Goal: Task Accomplishment & Management: Complete application form

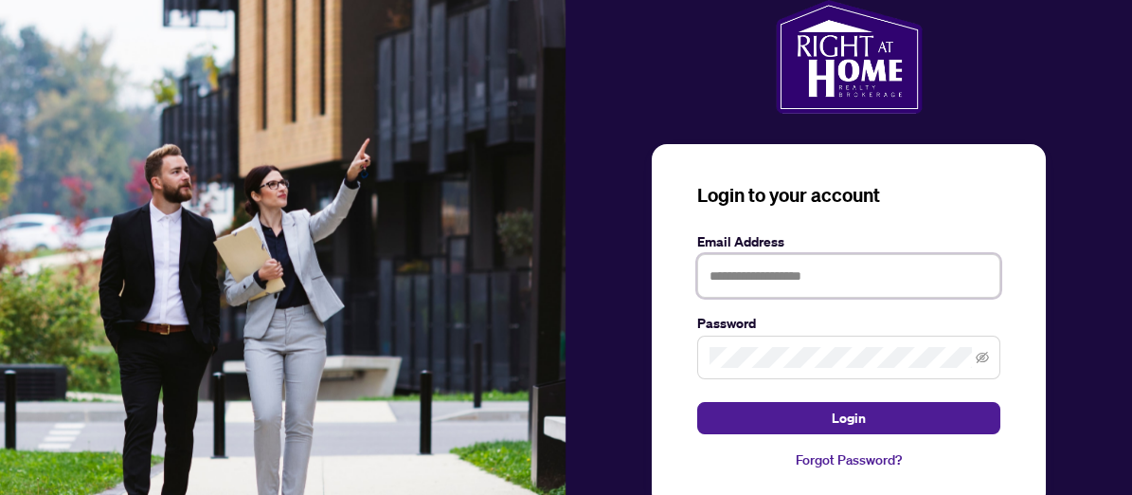
click at [715, 272] on input "text" at bounding box center [848, 276] width 303 height 44
type input "**********"
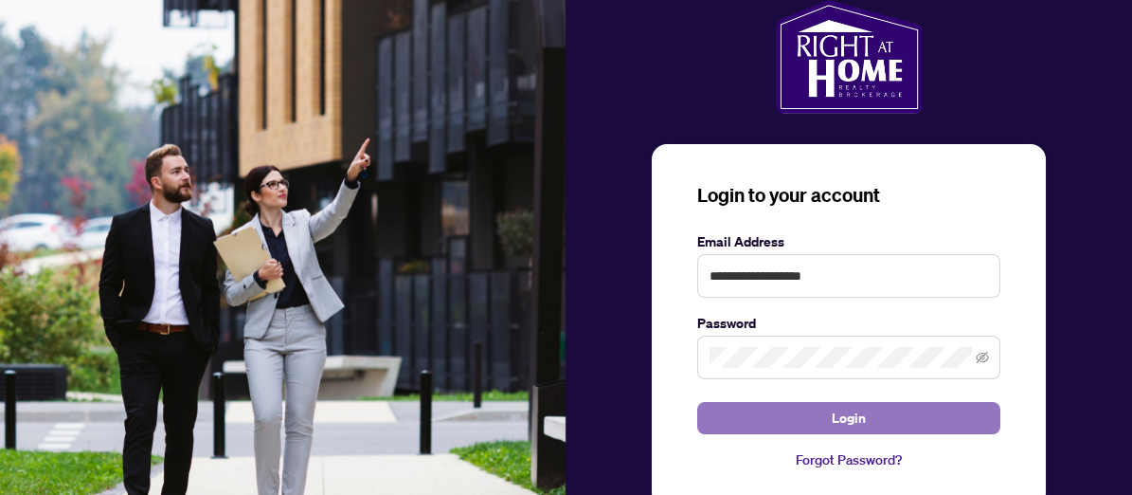
click at [788, 414] on button "Login" at bounding box center [848, 418] width 303 height 32
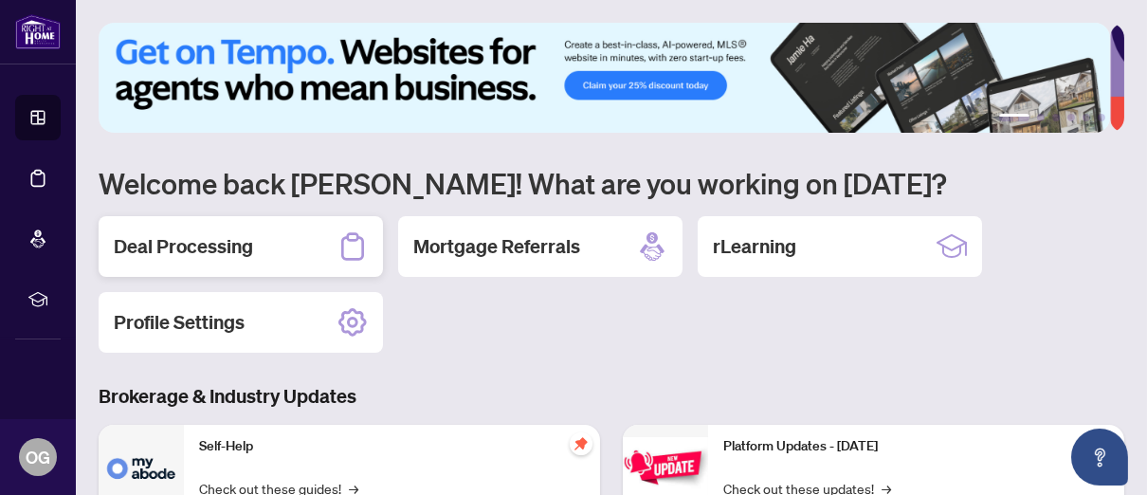
click at [226, 248] on h2 "Deal Processing" at bounding box center [183, 246] width 139 height 27
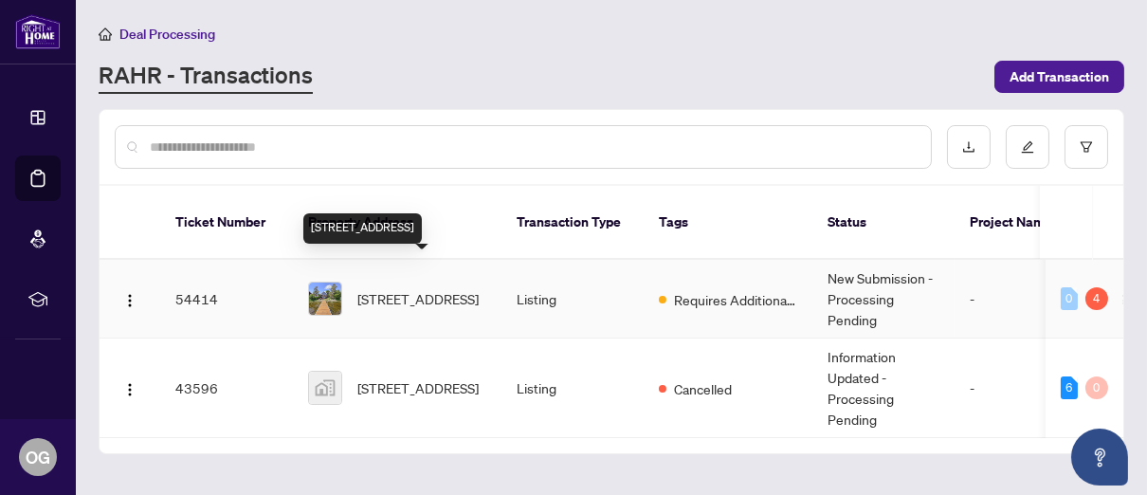
click at [405, 288] on span "[STREET_ADDRESS]" at bounding box center [417, 298] width 121 height 21
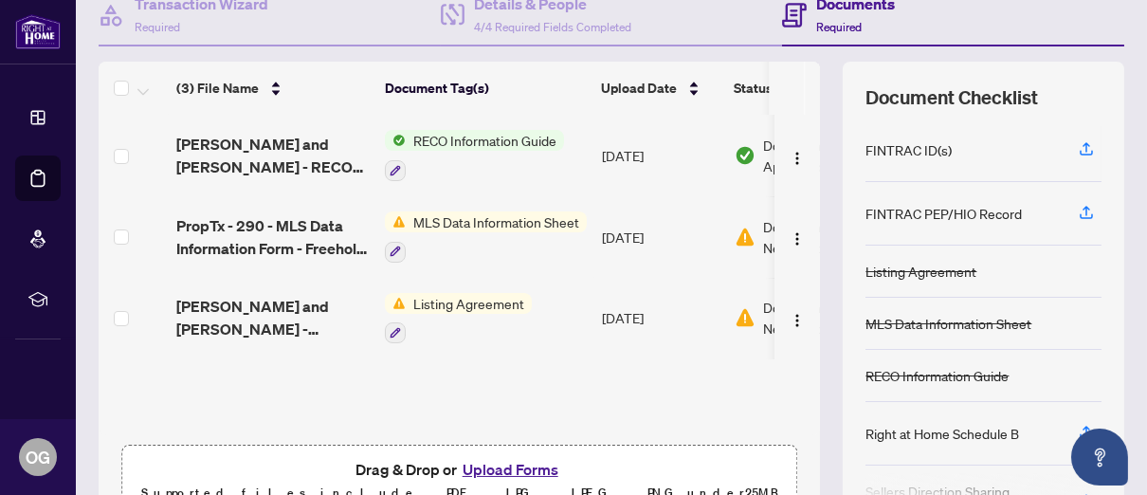
scroll to position [283, 0]
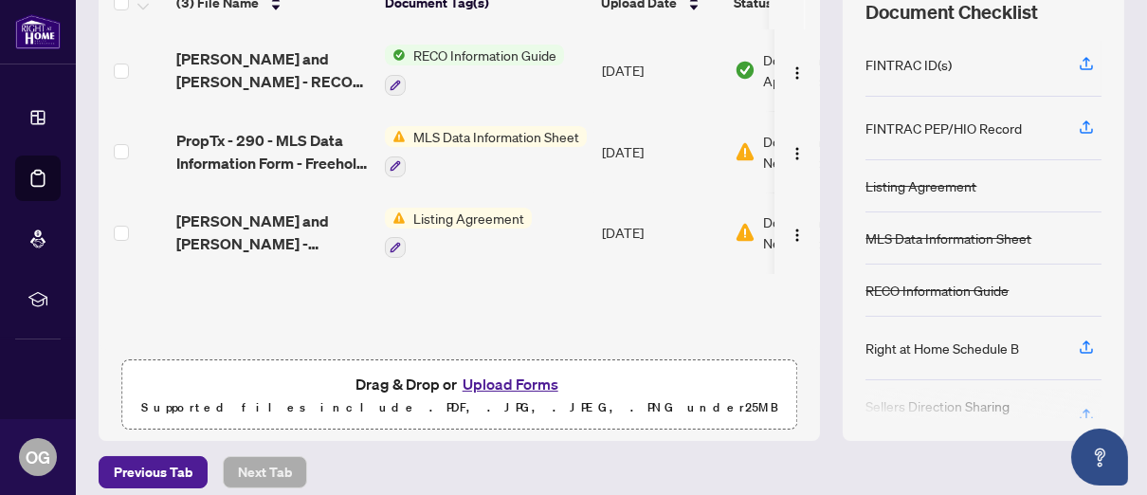
click at [497, 380] on button "Upload Forms" at bounding box center [510, 383] width 107 height 25
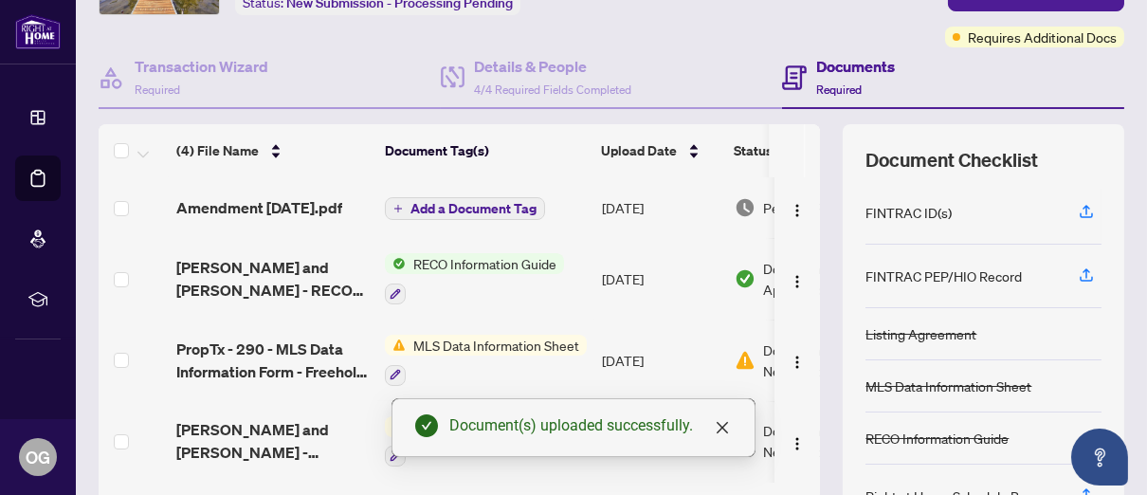
scroll to position [0, 0]
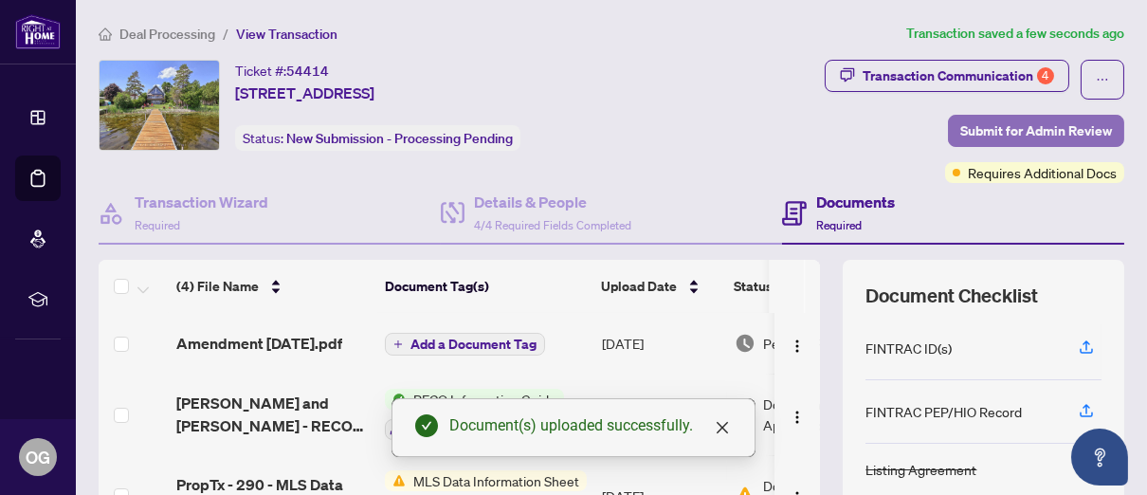
click at [1007, 128] on span "Submit for Admin Review" at bounding box center [1036, 131] width 152 height 30
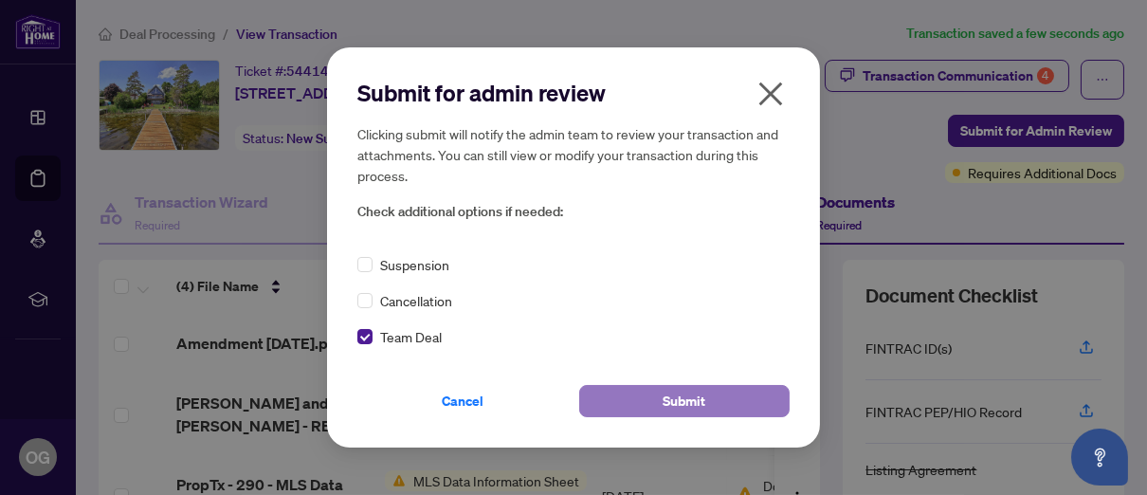
click at [679, 394] on span "Submit" at bounding box center [684, 401] width 43 height 30
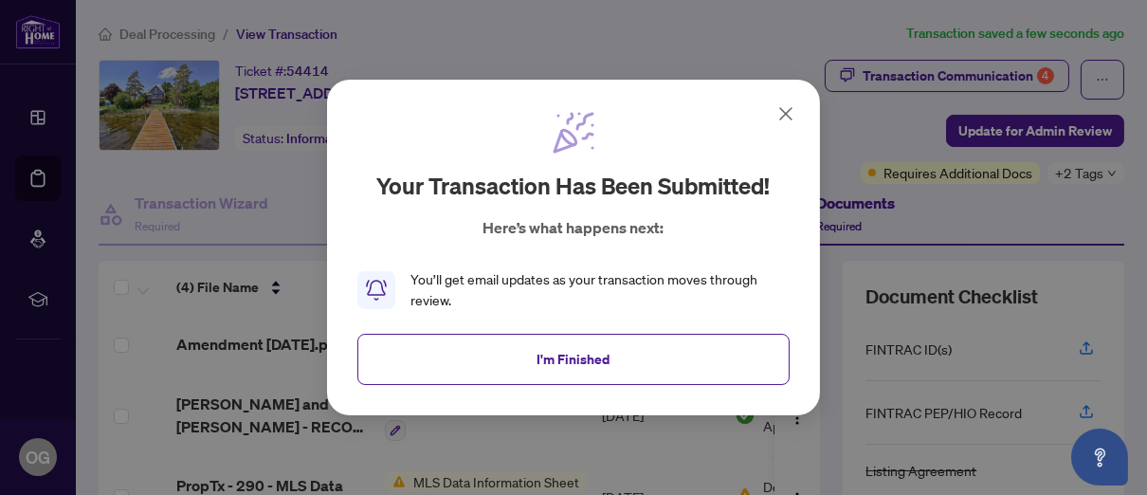
click at [788, 112] on icon at bounding box center [785, 113] width 23 height 23
